Goal: Find specific page/section: Find specific page/section

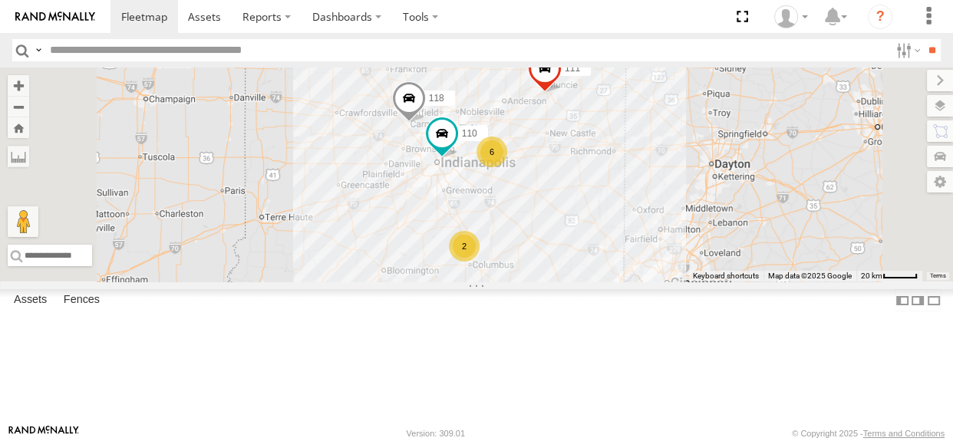
click at [480, 262] on div "2" at bounding box center [464, 246] width 31 height 31
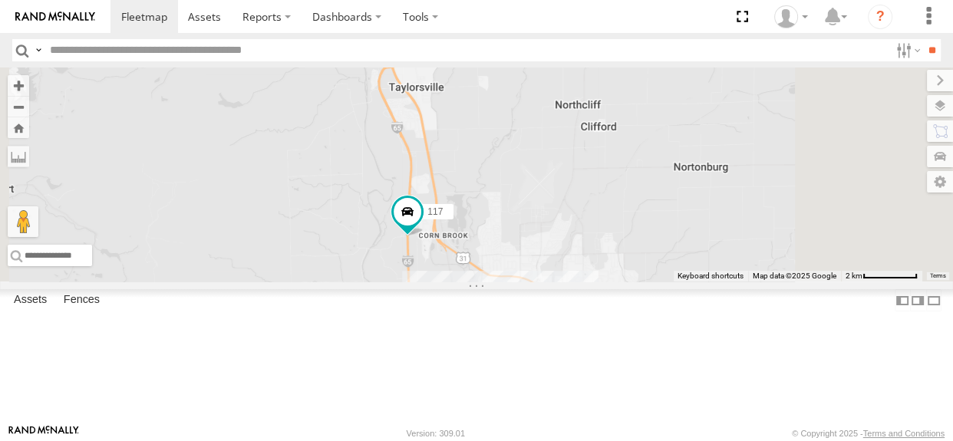
drag, startPoint x: 631, startPoint y: 282, endPoint x: 551, endPoint y: 255, distance: 84.9
click at [551, 255] on div "110 118 111 108 117" at bounding box center [476, 175] width 953 height 214
click at [29, 125] on button "Zoom Home" at bounding box center [18, 127] width 21 height 21
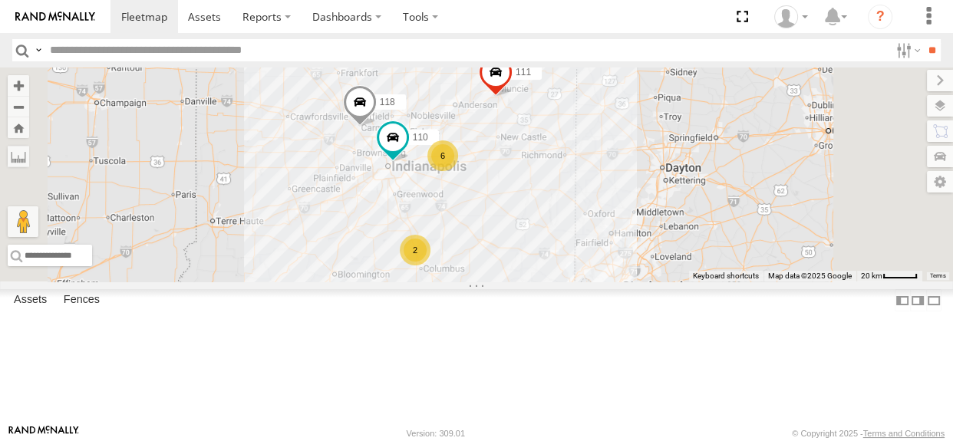
drag, startPoint x: 600, startPoint y: 244, endPoint x: 546, endPoint y: 249, distance: 53.9
click at [546, 249] on div "2 6 110 118 111" at bounding box center [476, 175] width 953 height 214
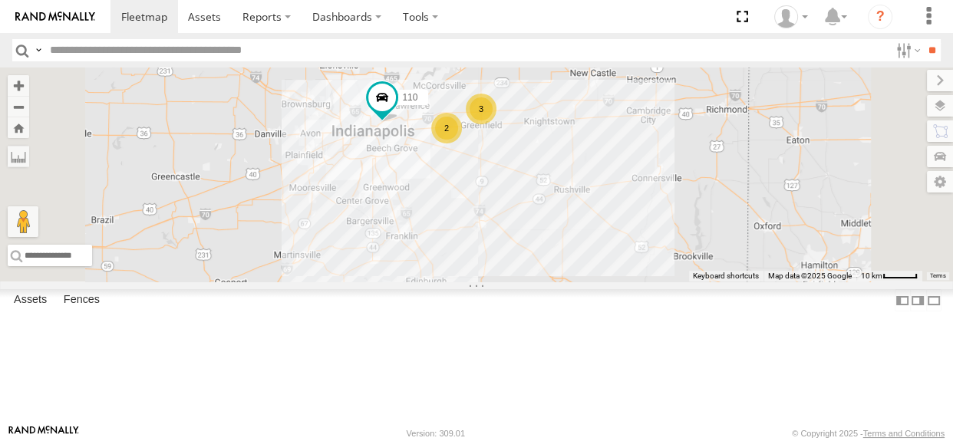
drag, startPoint x: 560, startPoint y: 285, endPoint x: 517, endPoint y: 193, distance: 100.9
click at [517, 193] on div "110 118 111 3 115 2" at bounding box center [476, 175] width 953 height 214
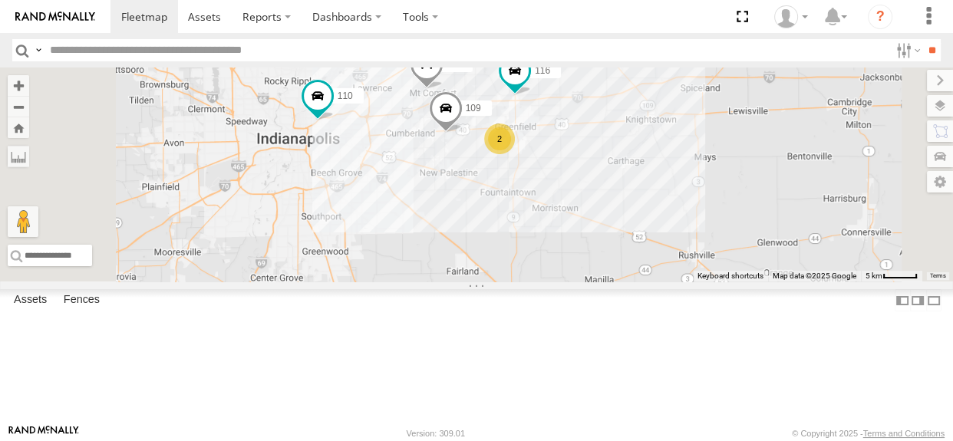
drag, startPoint x: 622, startPoint y: 279, endPoint x: 620, endPoint y: 248, distance: 30.8
click at [620, 248] on div "110 118 111 115 116 109 113 2" at bounding box center [476, 175] width 953 height 214
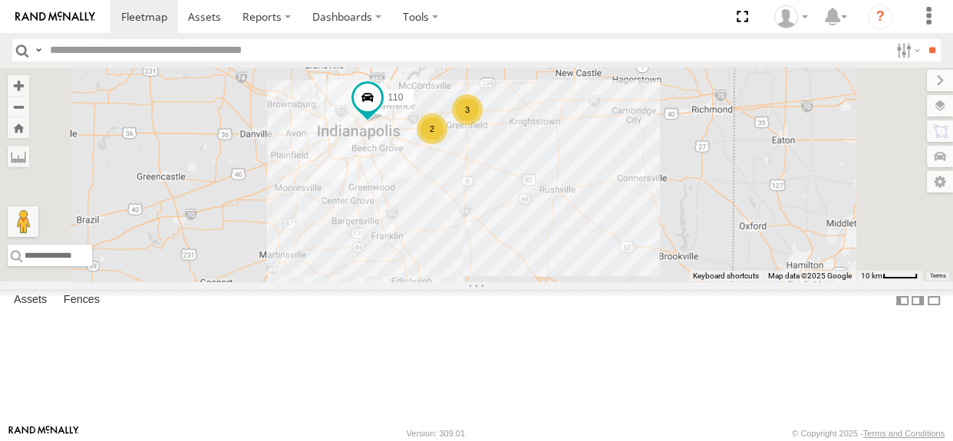
drag, startPoint x: 605, startPoint y: 285, endPoint x: 606, endPoint y: 264, distance: 21.5
click at [604, 242] on div "110 118 111 115 2 3 2" at bounding box center [476, 175] width 953 height 214
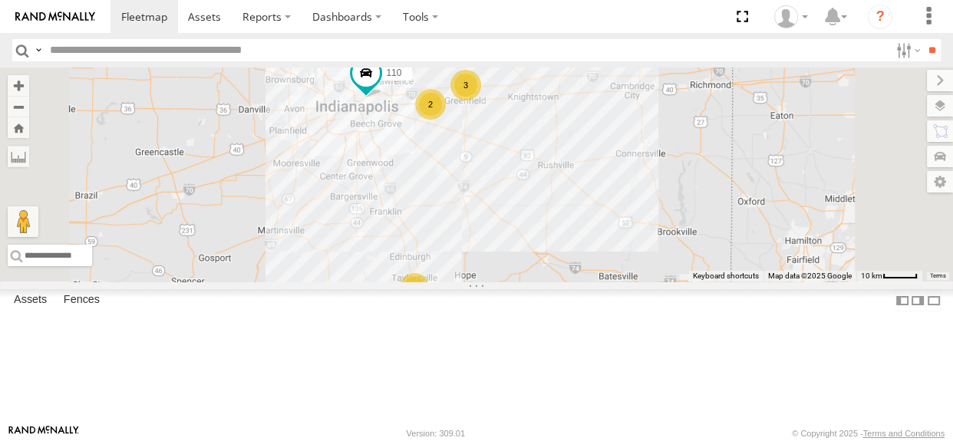
click at [430, 304] on div "2" at bounding box center [414, 288] width 31 height 31
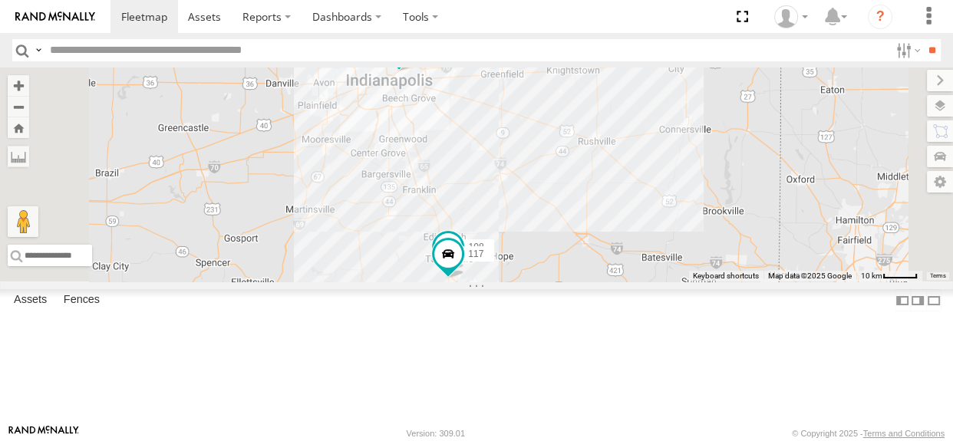
drag, startPoint x: 683, startPoint y: 160, endPoint x: 674, endPoint y: 308, distance: 147.5
click at [674, 282] on div "110 118 111 115 108 117" at bounding box center [476, 175] width 953 height 214
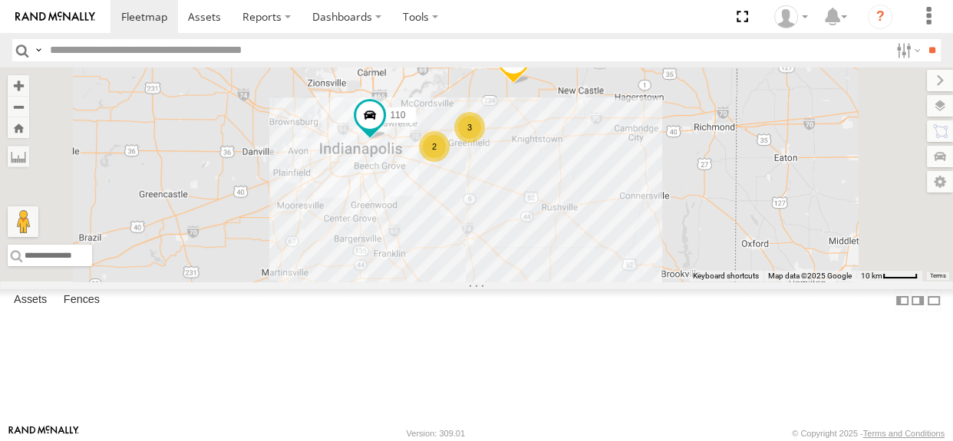
click at [657, 282] on div "110 118 111 115 2 3 2" at bounding box center [476, 175] width 953 height 214
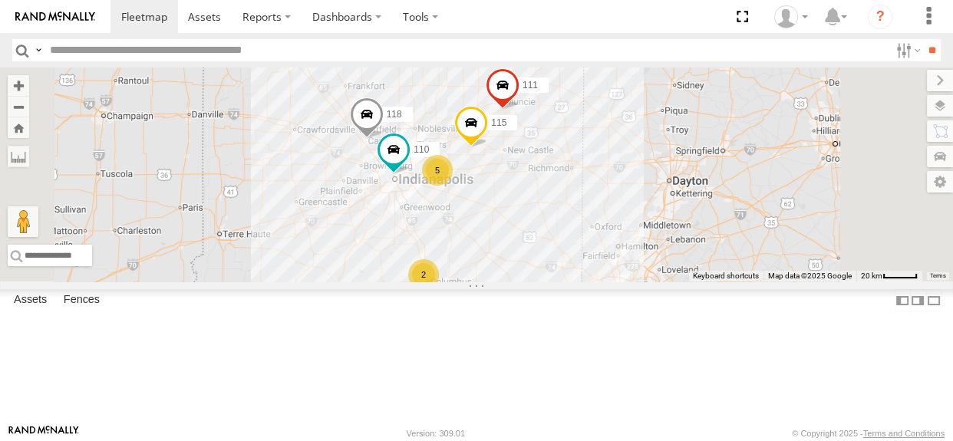
drag, startPoint x: 525, startPoint y: 181, endPoint x: 505, endPoint y: 172, distance: 22.0
click at [505, 172] on div "2 5 110 118 115 111" at bounding box center [476, 175] width 953 height 214
